Goal: Entertainment & Leisure: Browse casually

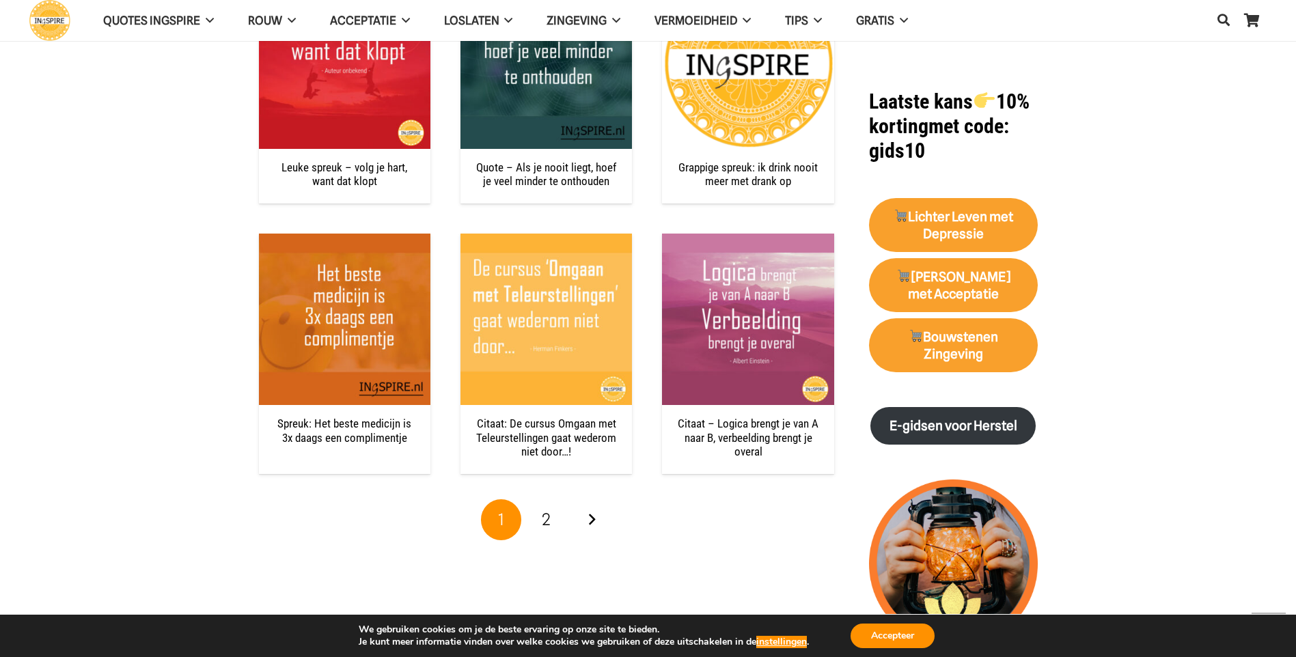
scroll to position [1299, 0]
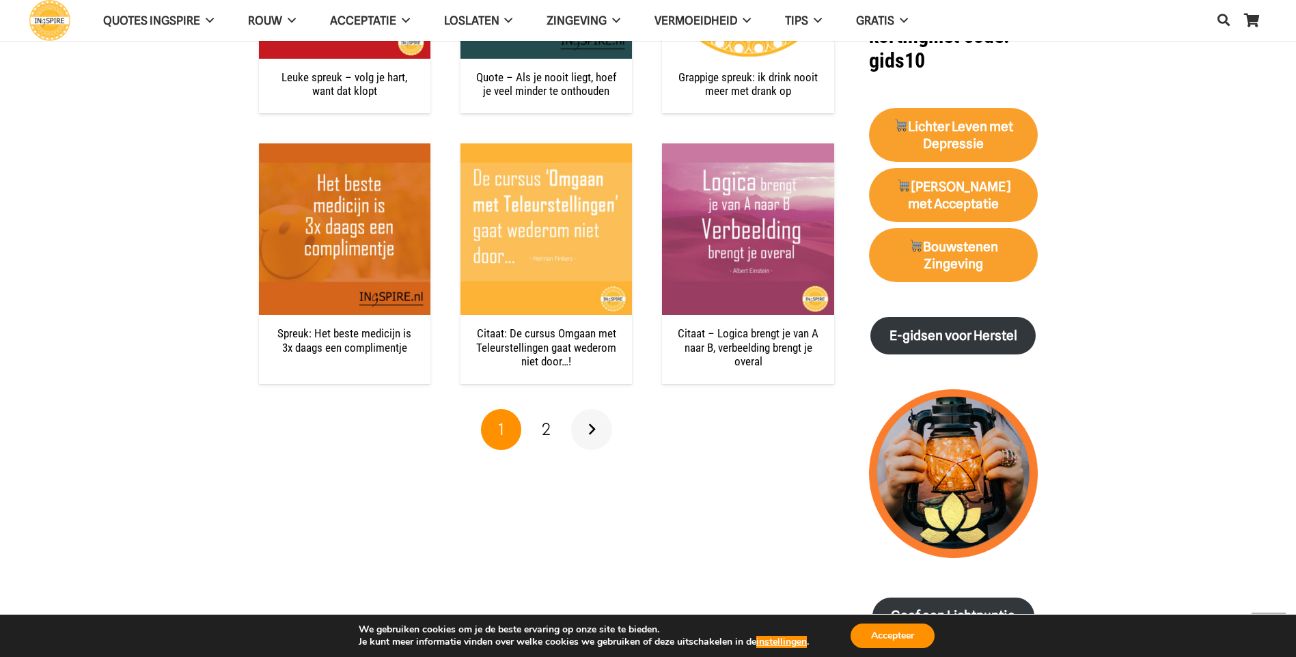
click at [593, 429] on link "Volgende" at bounding box center [591, 429] width 41 height 41
